Goal: Task Accomplishment & Management: Complete application form

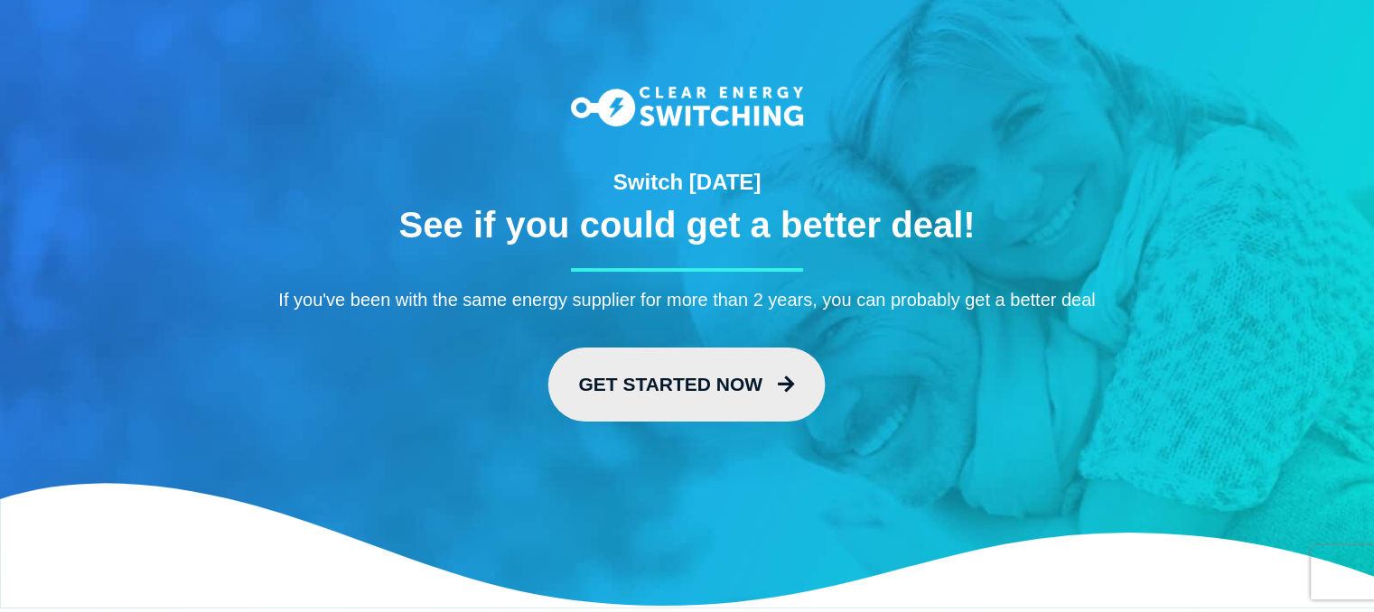
click at [636, 366] on link "Get Started Now" at bounding box center [686, 385] width 277 height 74
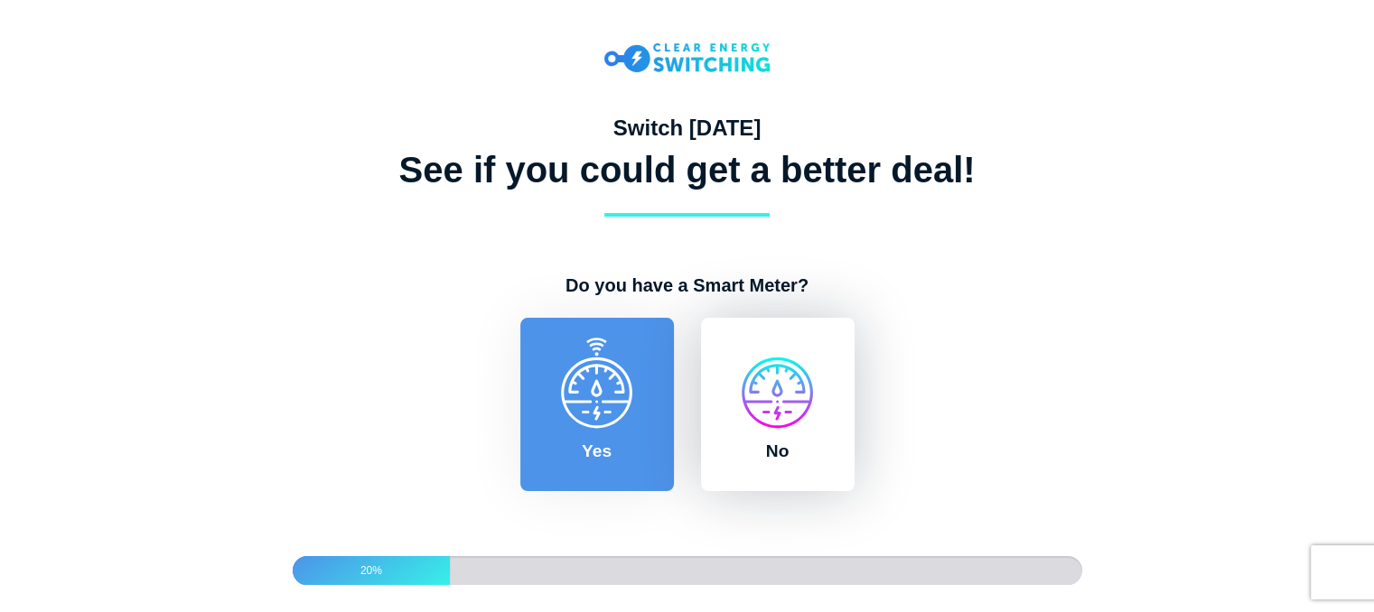
click at [785, 407] on label "No" at bounding box center [778, 404] width 154 height 173
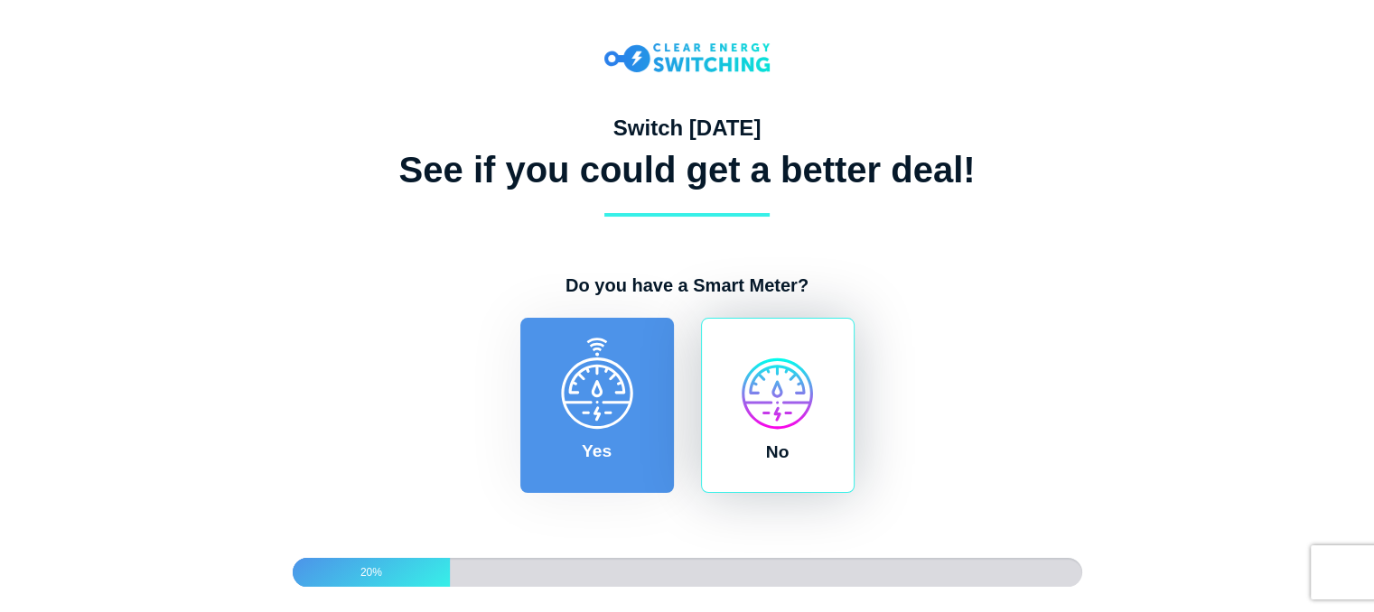
click at [702, 336] on input "No" at bounding box center [694, 327] width 14 height 18
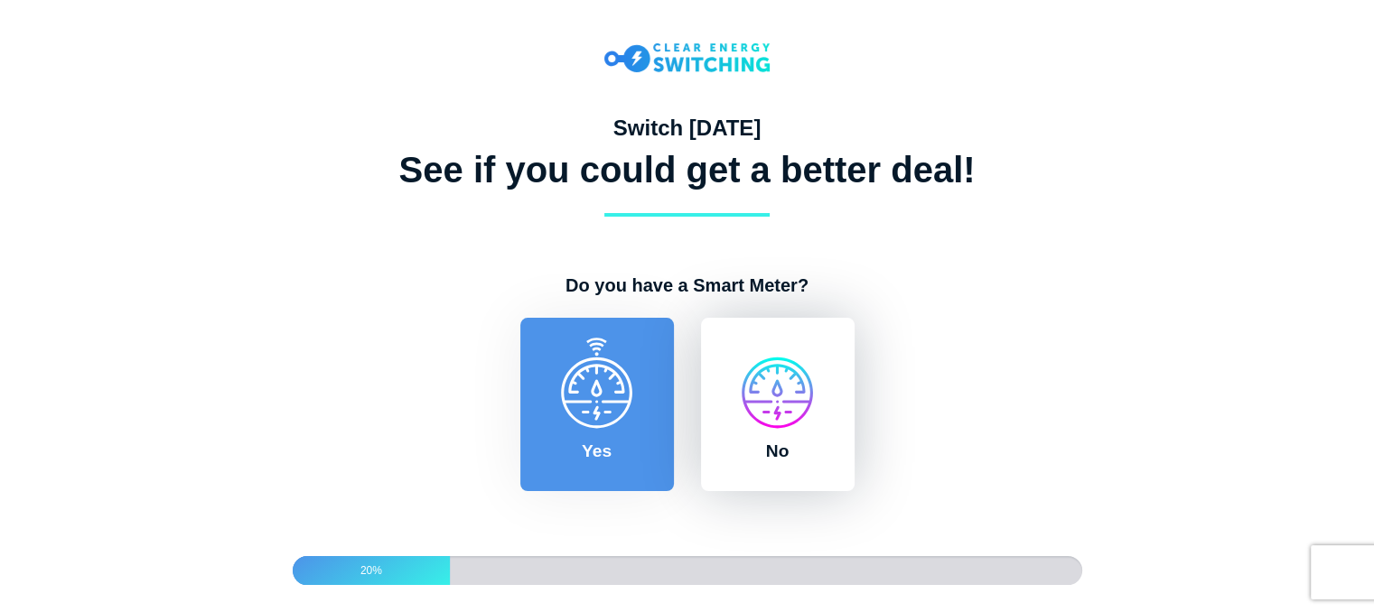
radio input "true"
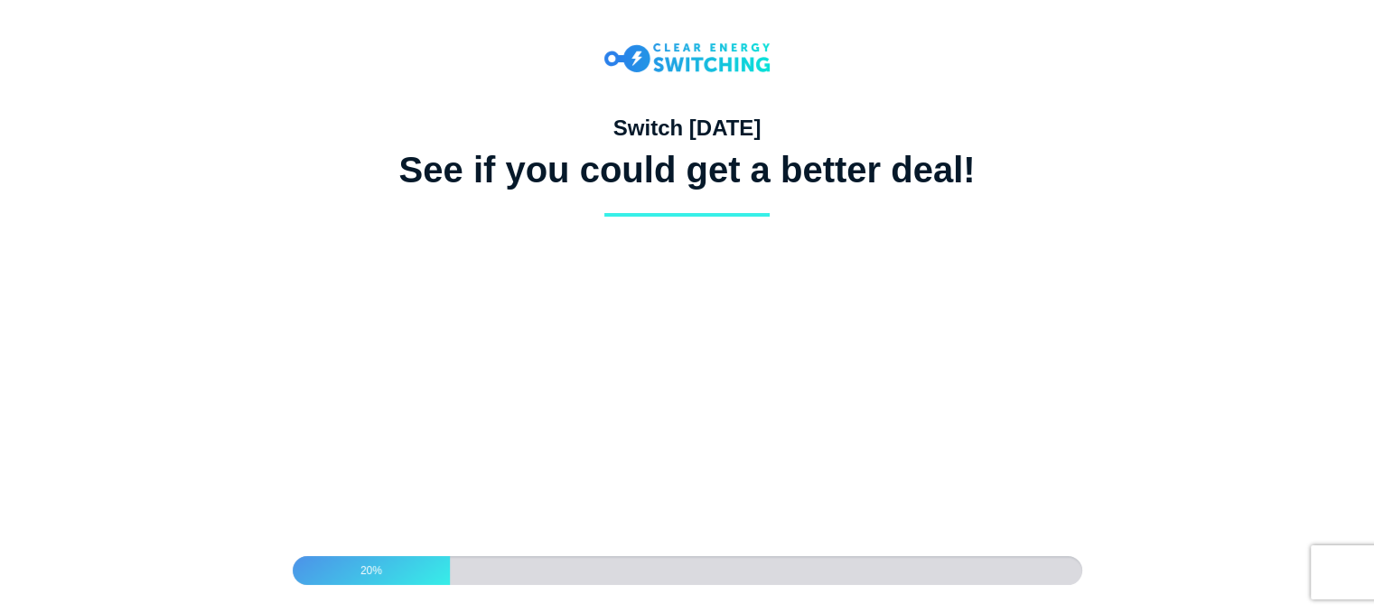
click at [0, 0] on label "Quarterly" at bounding box center [0, 0] width 0 height 0
click at [0, 0] on input "Quarterly" at bounding box center [0, 0] width 0 height 0
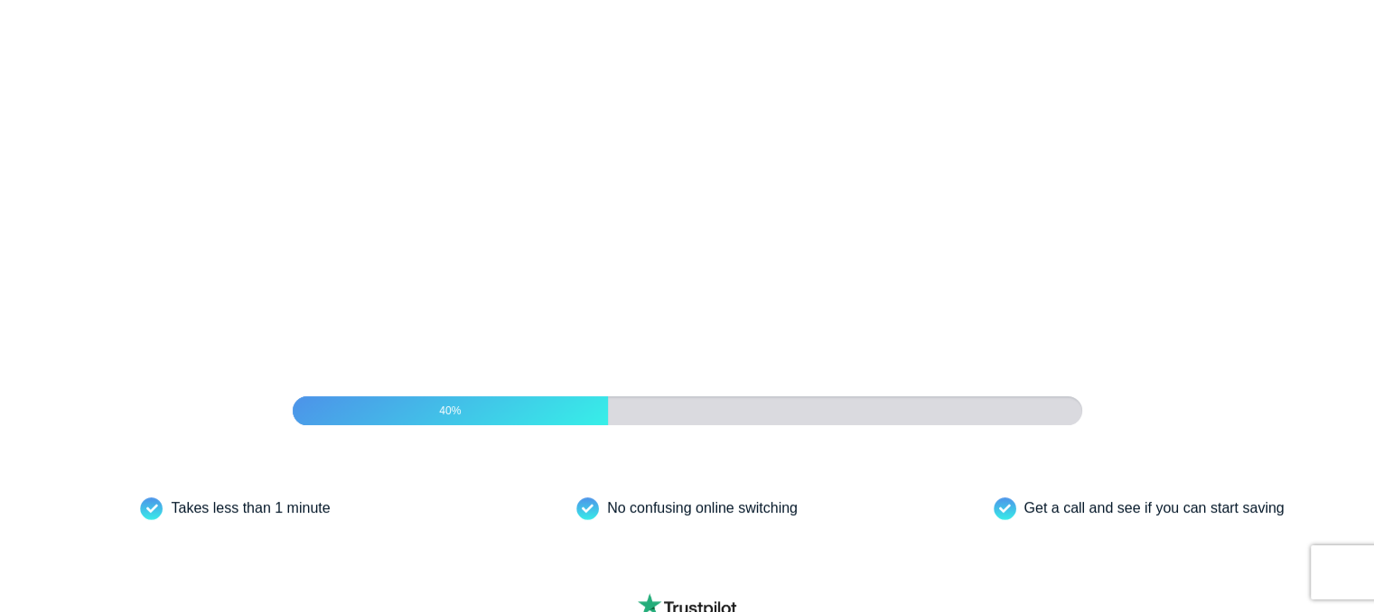
scroll to position [282, 0]
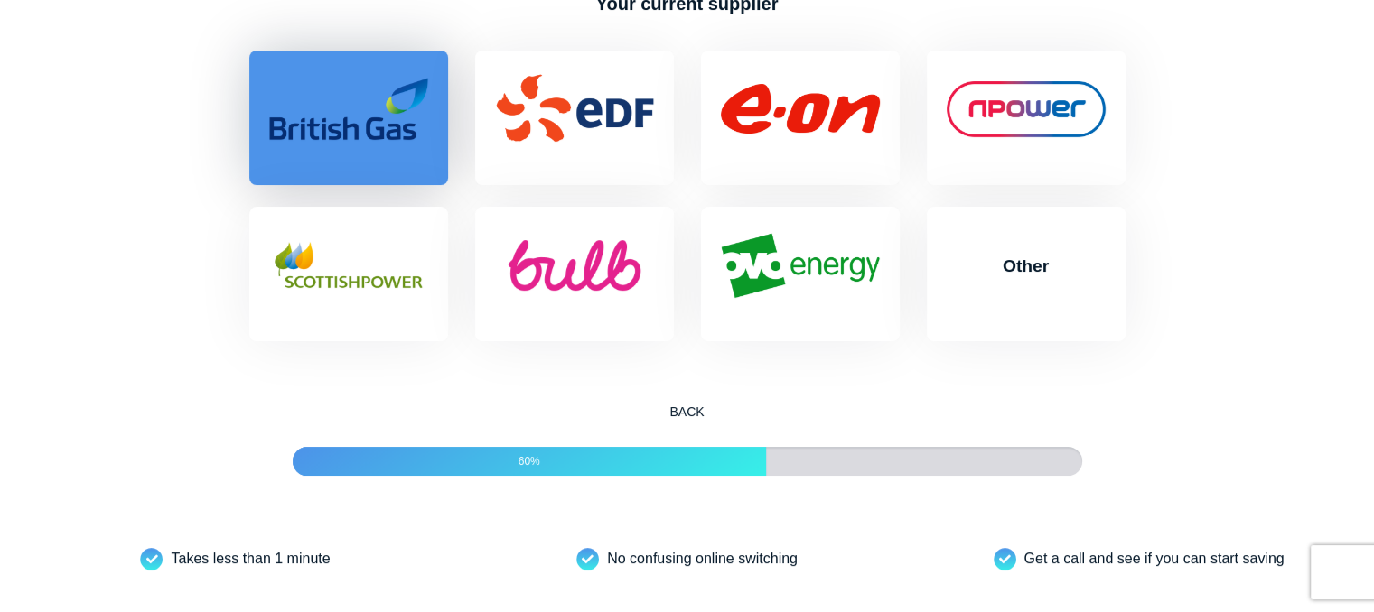
click at [356, 154] on label "British Gas" at bounding box center [348, 118] width 199 height 135
click at [250, 69] on input "British Gas" at bounding box center [243, 60] width 14 height 18
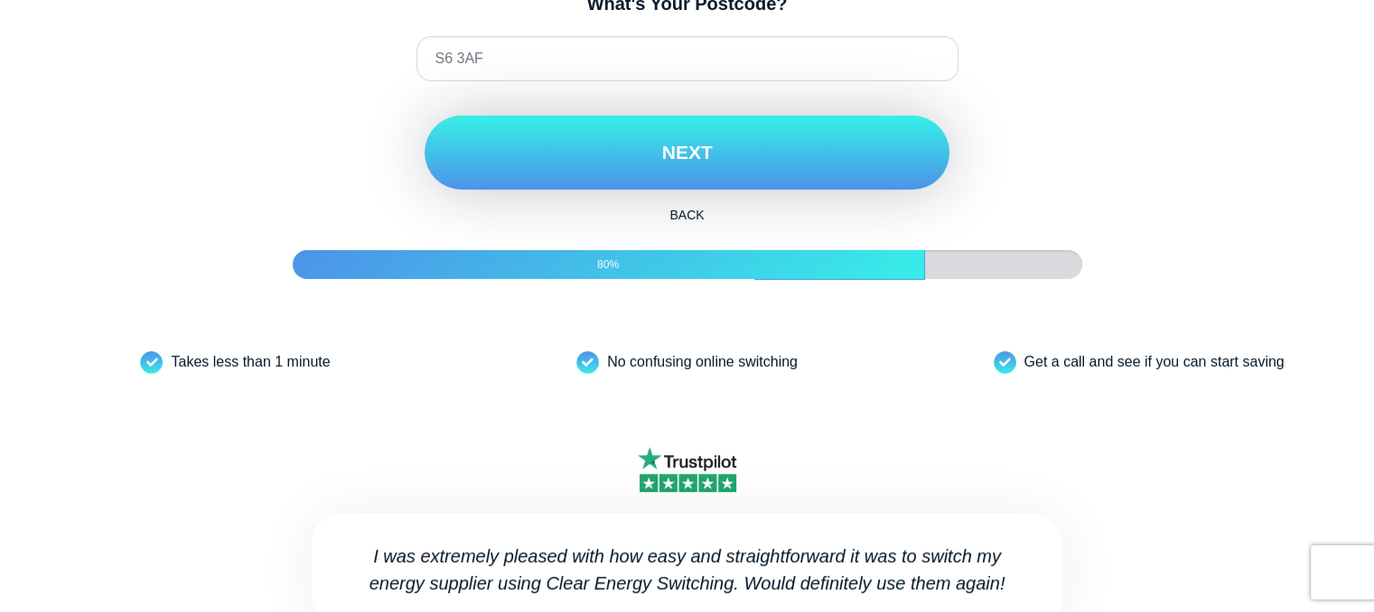
click at [666, 190] on button "Next" at bounding box center [687, 153] width 525 height 74
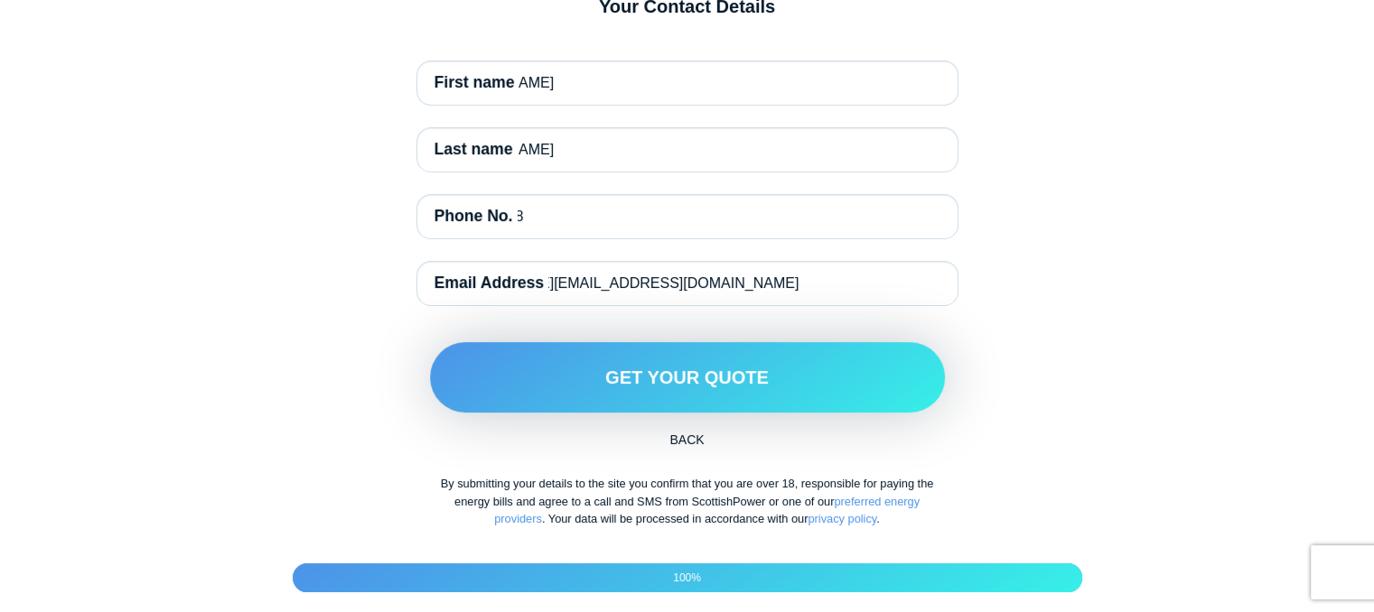
scroll to position [304, 0]
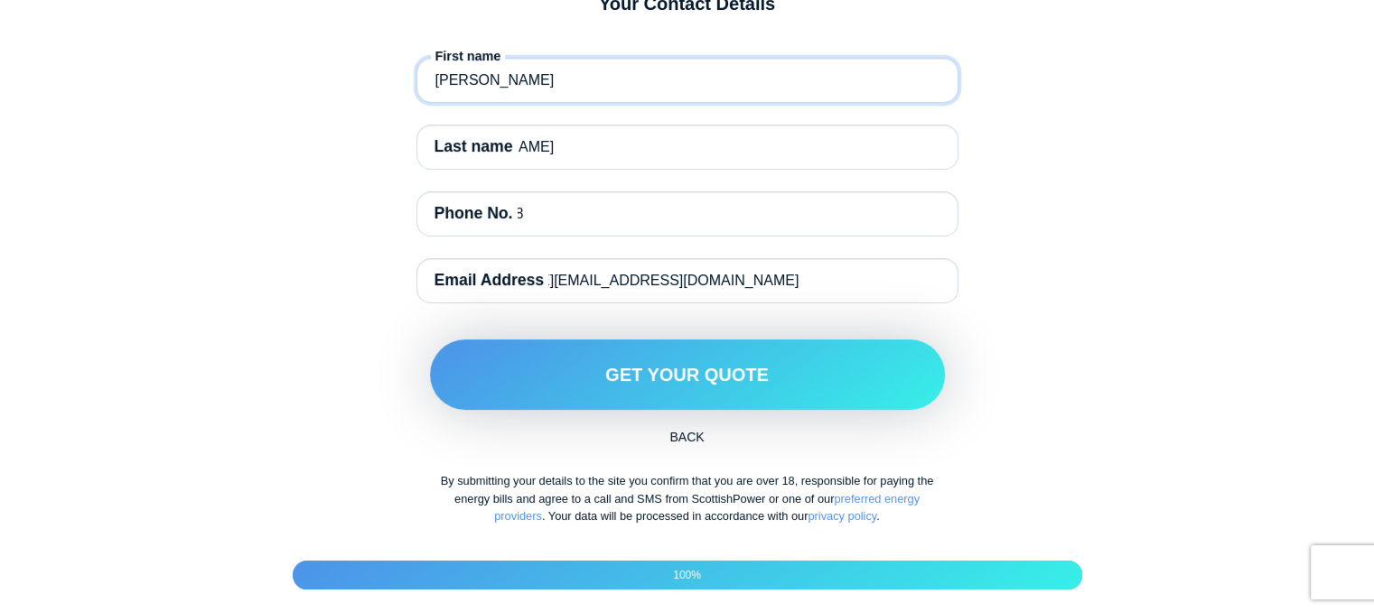
click at [648, 103] on input "[PERSON_NAME]" at bounding box center [687, 80] width 542 height 45
type input "01142994062"
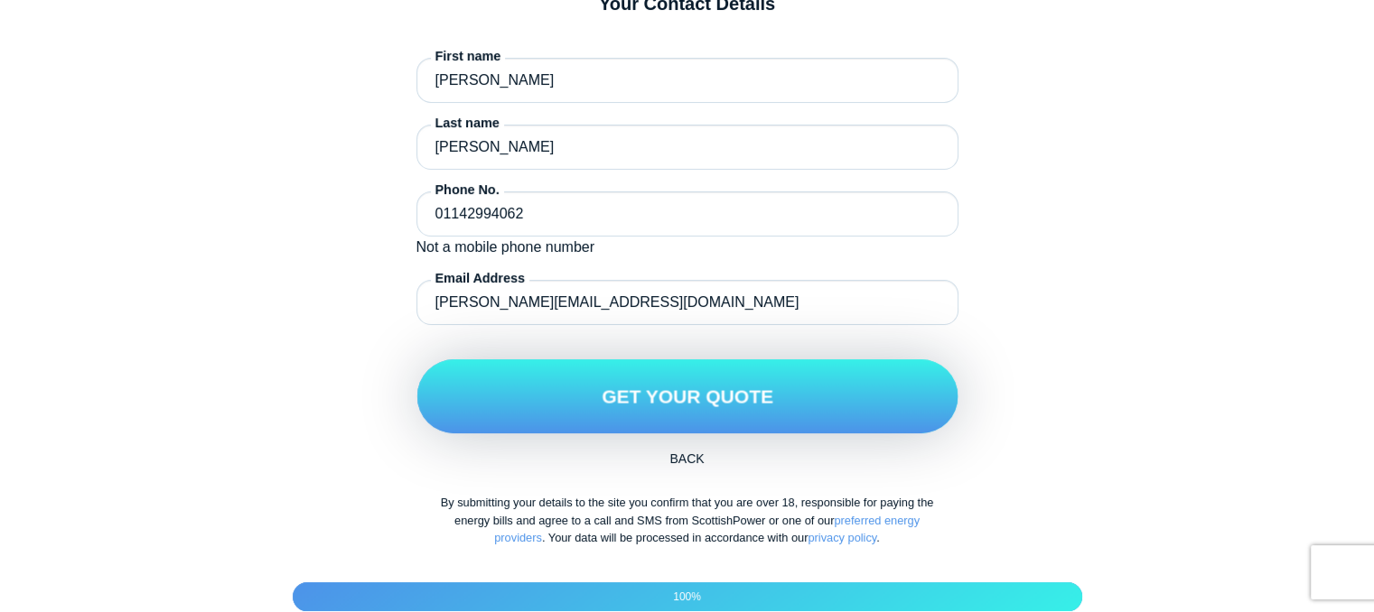
click at [659, 425] on button "Get Your Quote" at bounding box center [686, 397] width 541 height 74
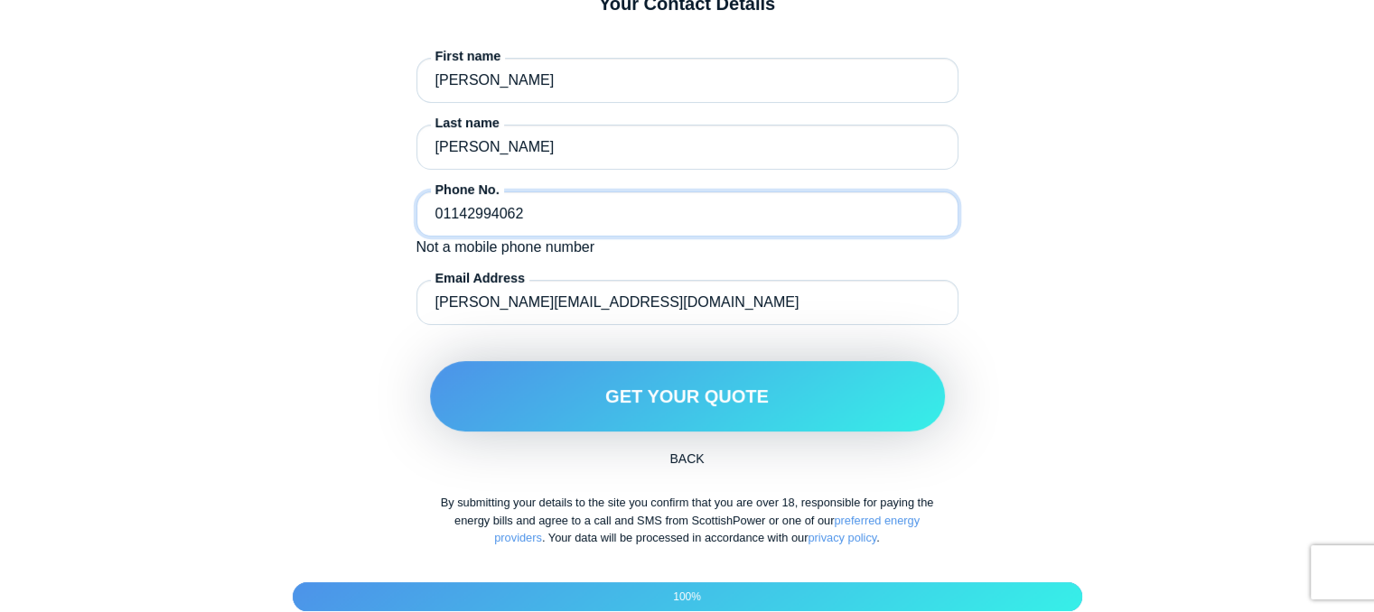
click at [537, 237] on input "01142994062" at bounding box center [687, 214] width 542 height 45
drag, startPoint x: 535, startPoint y: 260, endPoint x: 371, endPoint y: 245, distance: 164.2
click at [371, 245] on div "Your Contact Details First name Simon Last name Delaney Phone No. 01142994062 N…" at bounding box center [687, 277] width 876 height 568
type input "07850896008"
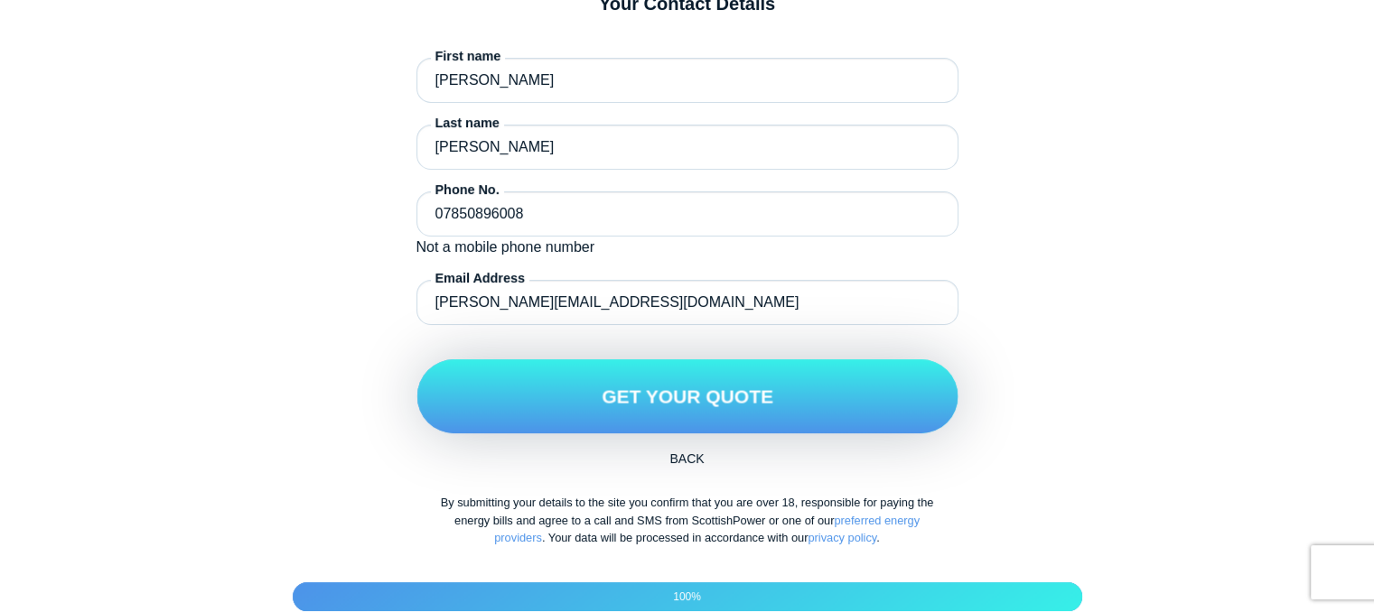
click at [594, 416] on button "Get Your Quote" at bounding box center [686, 397] width 541 height 74
